Goal: Task Accomplishment & Management: Use online tool/utility

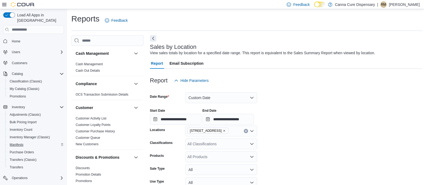
scroll to position [320, 0]
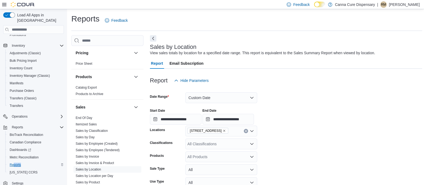
drag, startPoint x: 3, startPoint y: 167, endPoint x: 13, endPoint y: 159, distance: 12.8
click at [13, 159] on div "Reports BioTrack Reconciliation Canadian Compliance Dashboards Metrc Reconcilia…" at bounding box center [33, 149] width 61 height 53
click at [13, 163] on span "Reports" at bounding box center [15, 165] width 11 height 4
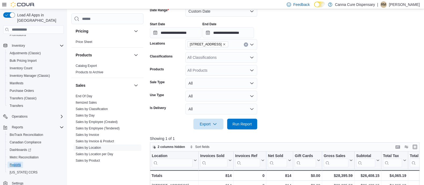
scroll to position [87, 0]
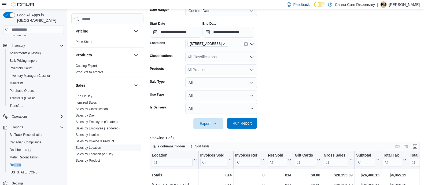
click at [246, 121] on span "Run Report" at bounding box center [242, 122] width 19 height 5
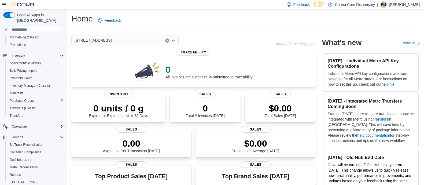
scroll to position [61, 0]
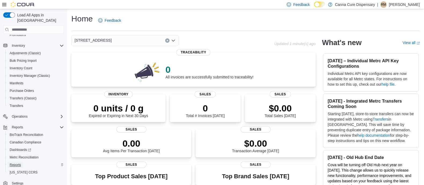
click at [16, 163] on span "Reports" at bounding box center [15, 165] width 11 height 4
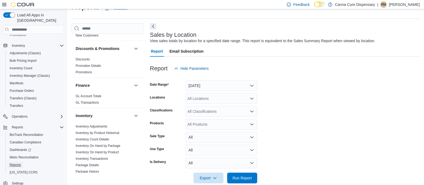
scroll to position [98, 0]
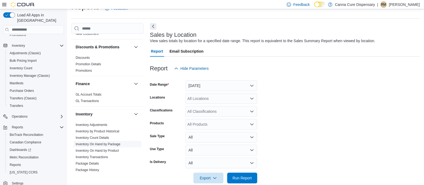
click at [103, 143] on link "Inventory On Hand by Package" at bounding box center [98, 144] width 45 height 4
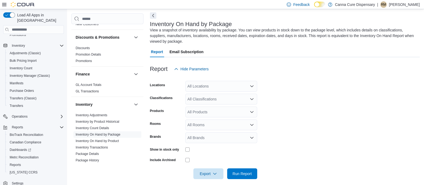
scroll to position [24, 0]
click at [209, 87] on div "All Locations" at bounding box center [221, 85] width 72 height 11
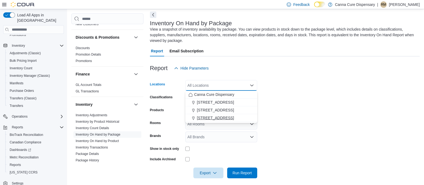
click at [212, 116] on span "[STREET_ADDRESS]" at bounding box center [215, 117] width 37 height 5
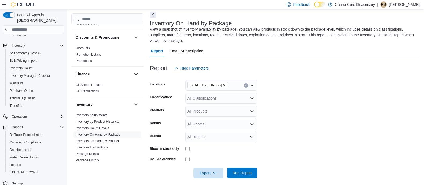
click at [292, 103] on form "Locations 1919-B NW Cache Rd Classifications All Classifications Products All P…" at bounding box center [285, 125] width 270 height 105
click at [214, 97] on div "All Classifications" at bounding box center [221, 98] width 72 height 11
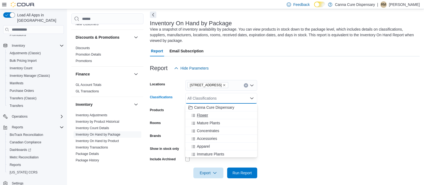
click at [203, 115] on span "Flower" at bounding box center [202, 114] width 11 height 5
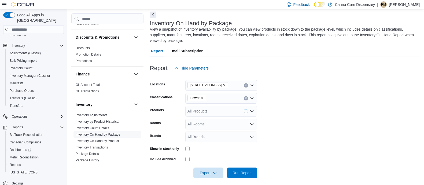
click at [297, 102] on form "Locations 1919-B NW Cache Rd Classifications Flower Products All Products Rooms…" at bounding box center [285, 125] width 270 height 105
click at [239, 171] on span "Run Report" at bounding box center [242, 172] width 19 height 5
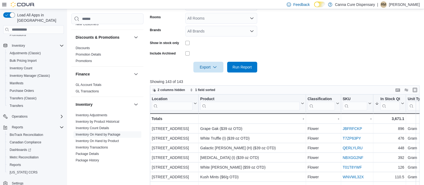
scroll to position [130, 0]
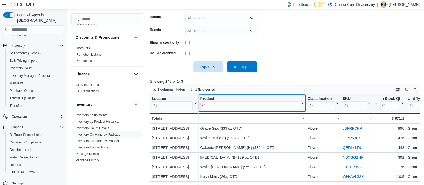
click at [232, 104] on input "search" at bounding box center [249, 105] width 99 height 9
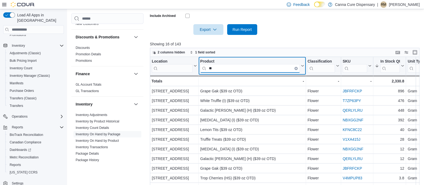
scroll to position [168, 0]
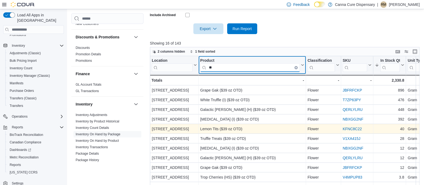
type input "**"
